Goal: Task Accomplishment & Management: Manage account settings

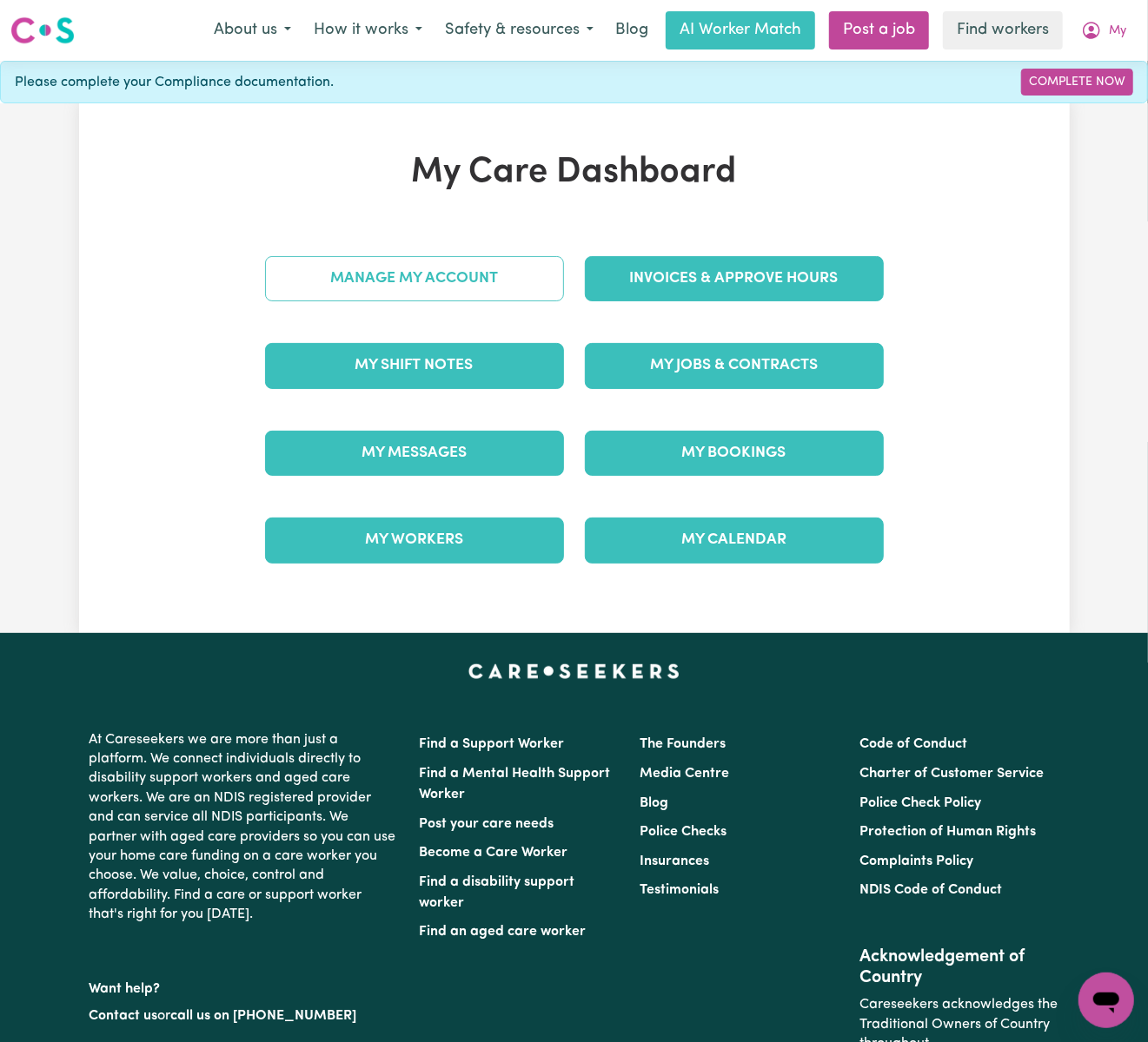
click at [539, 296] on link "Manage My Account" at bounding box center [414, 279] width 298 height 45
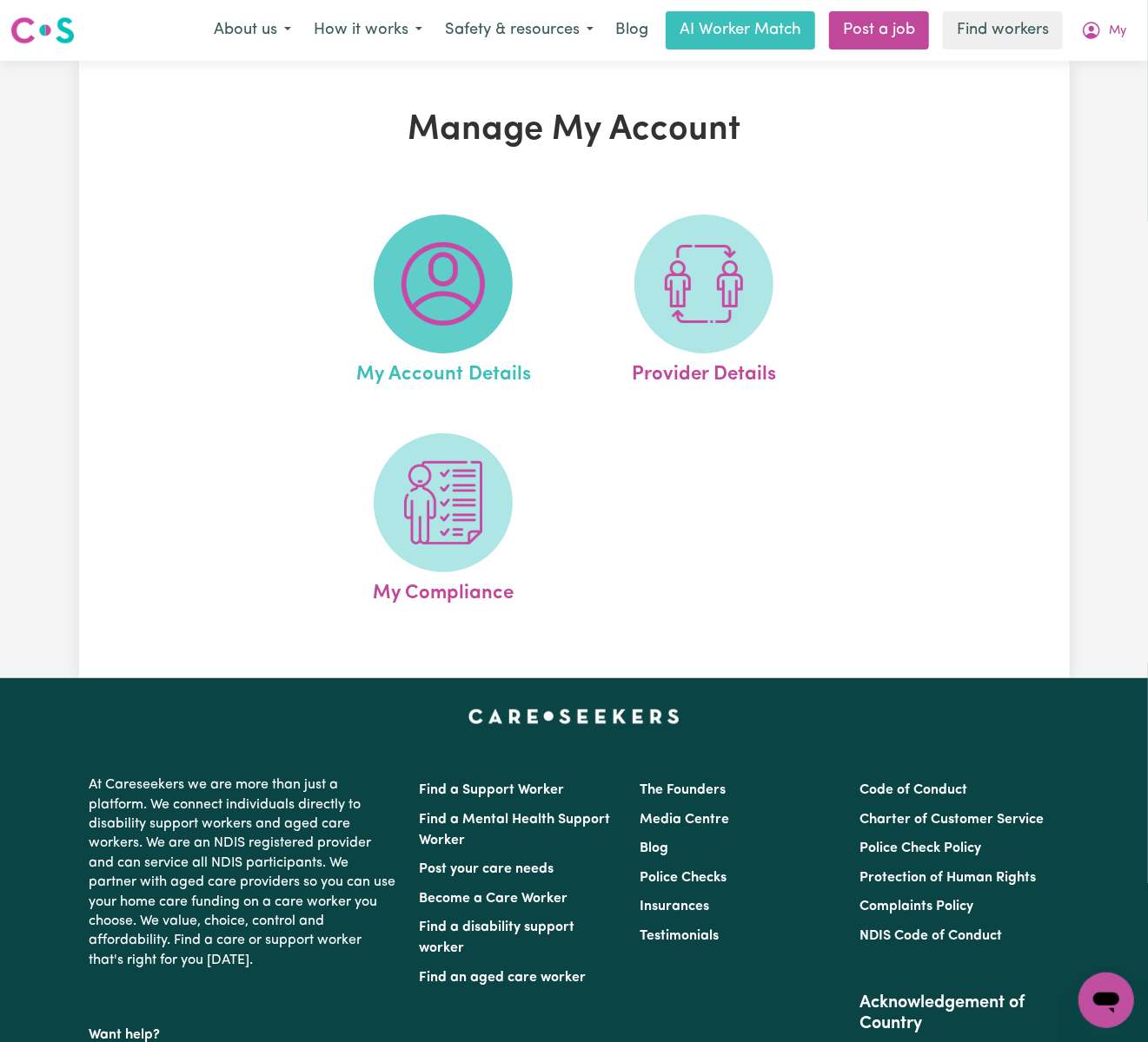
click at [433, 325] on img at bounding box center [442, 284] width 83 height 83
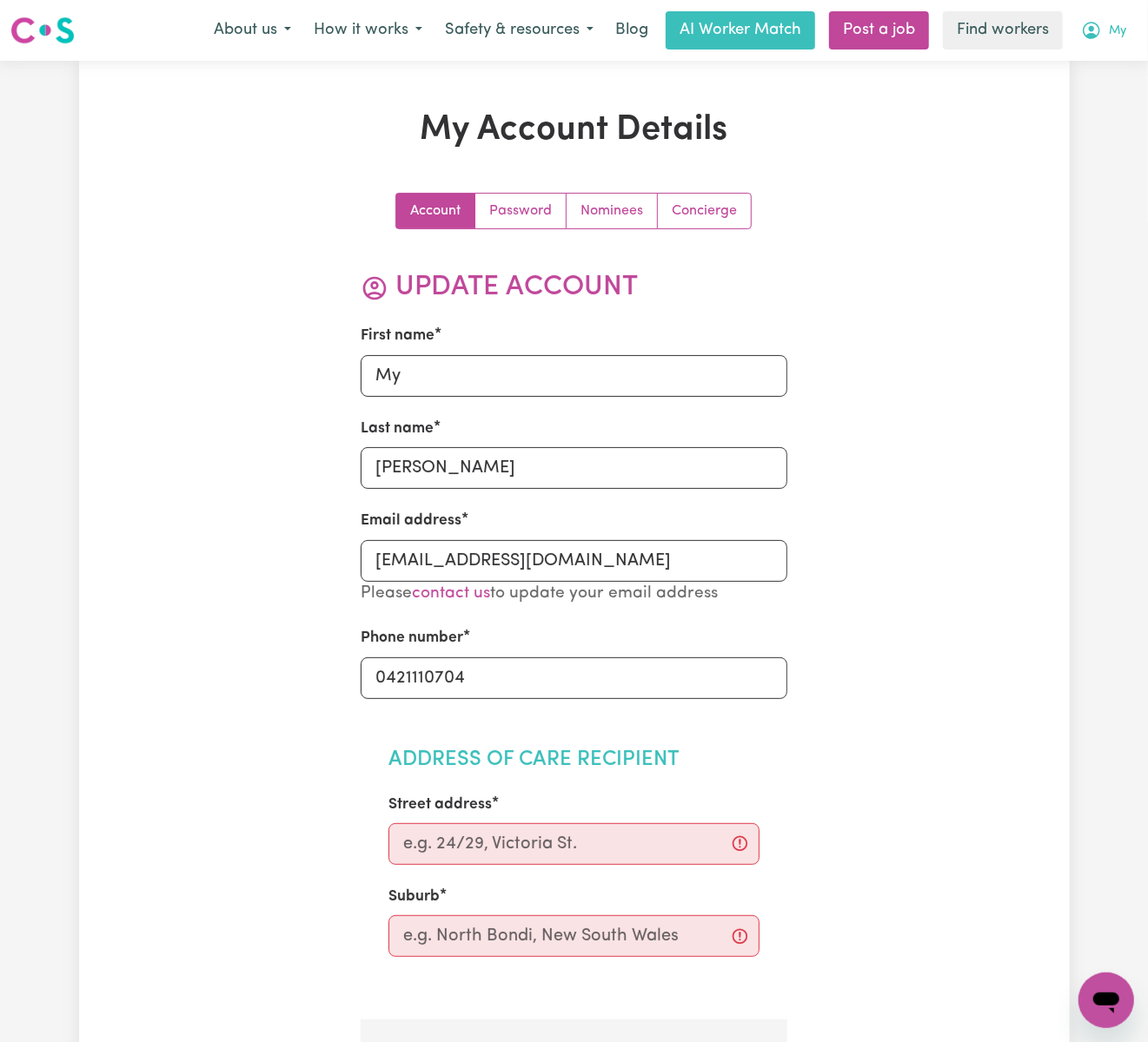
click at [1106, 31] on button "My" at bounding box center [1103, 29] width 68 height 36
click at [1095, 68] on link "My Dashboard" at bounding box center [1068, 68] width 137 height 33
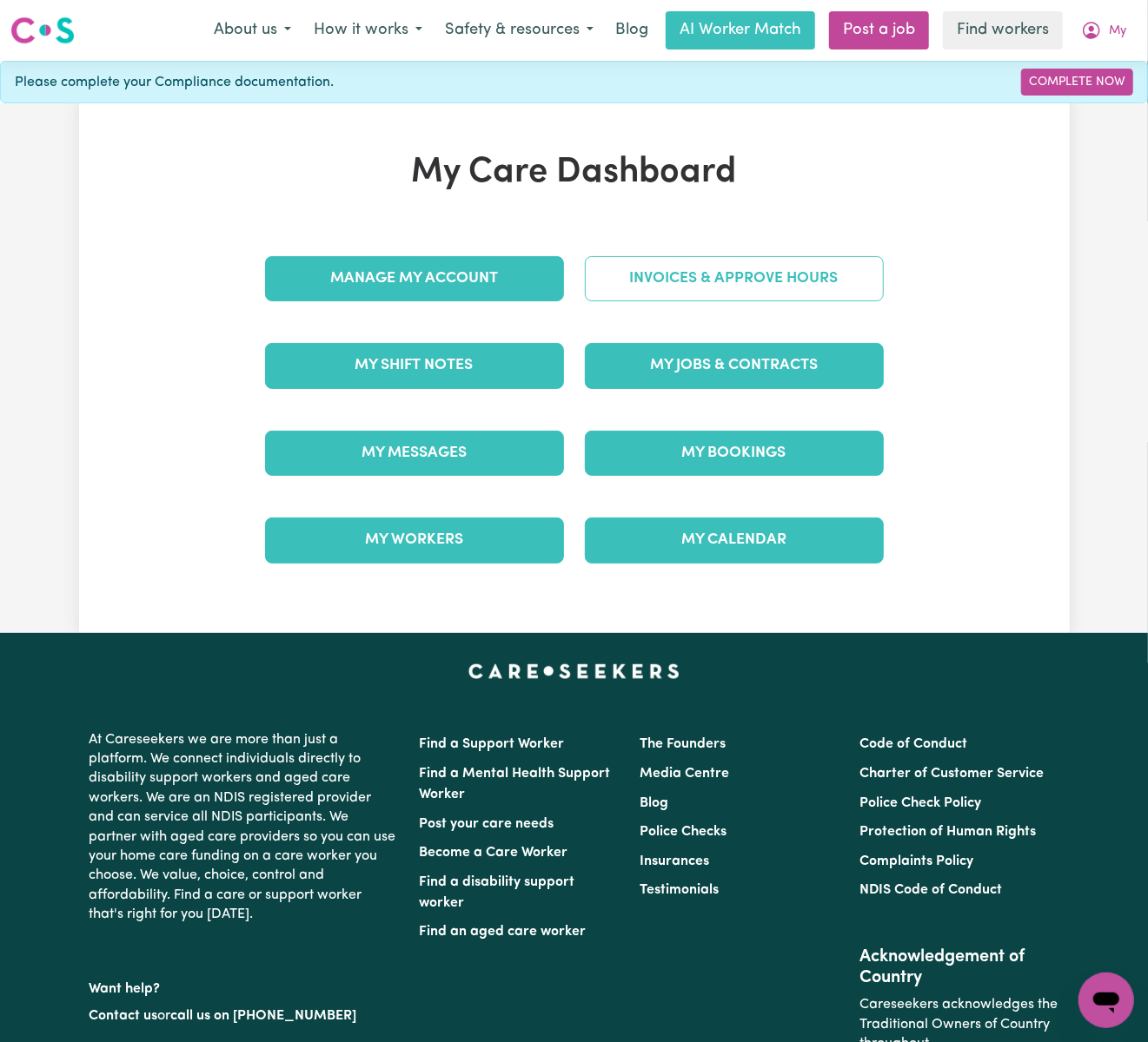
click at [822, 287] on link "Invoices & Approve Hours" at bounding box center [734, 279] width 298 height 45
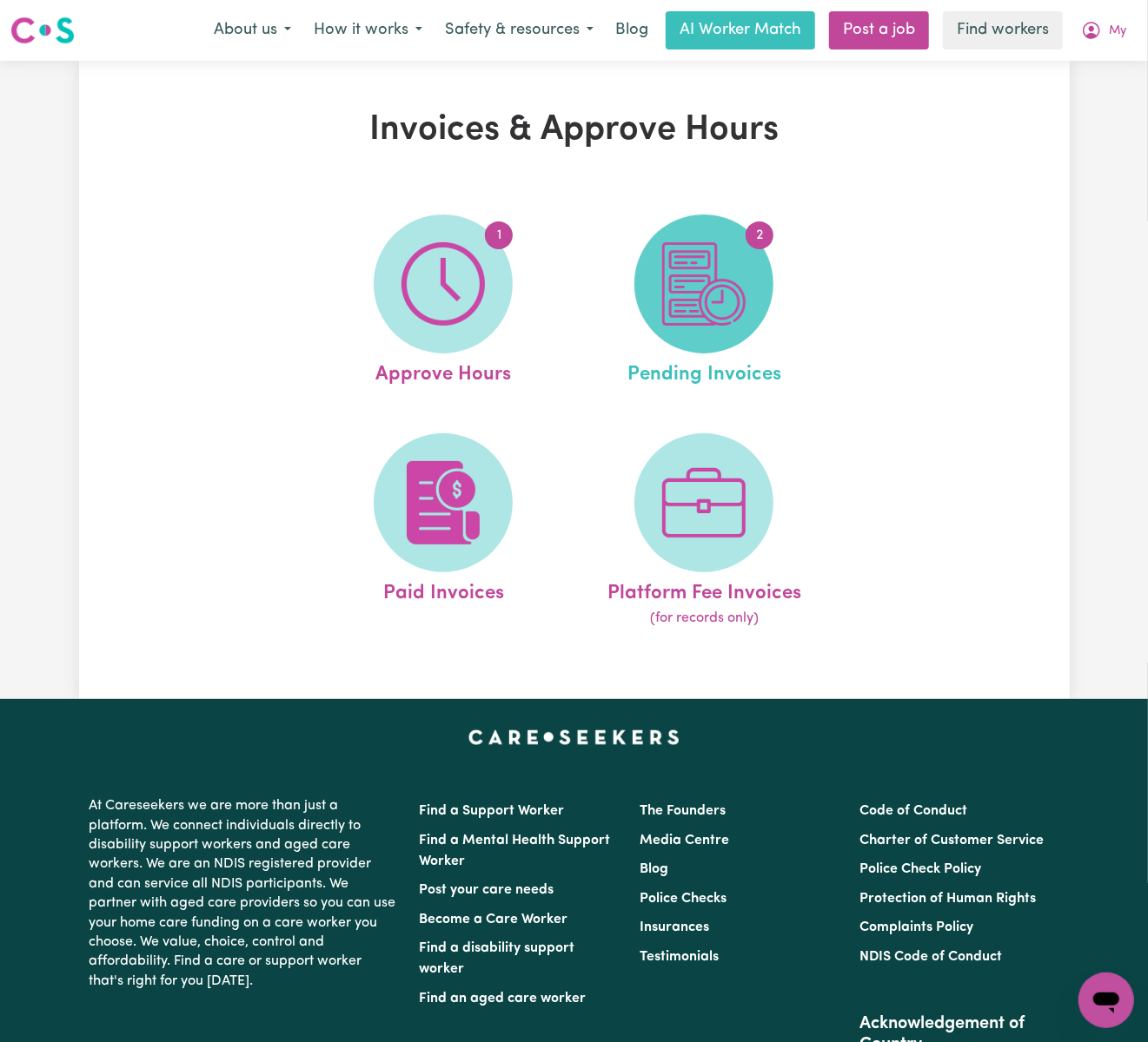
click at [713, 293] on img at bounding box center [704, 284] width 83 height 83
